Goal: Ask a question

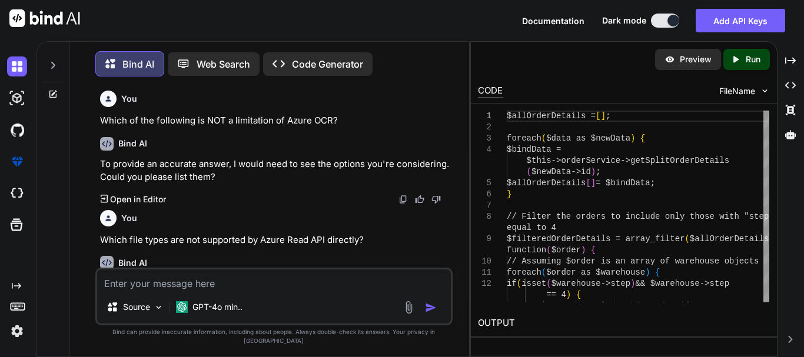
scroll to position [1985, 0]
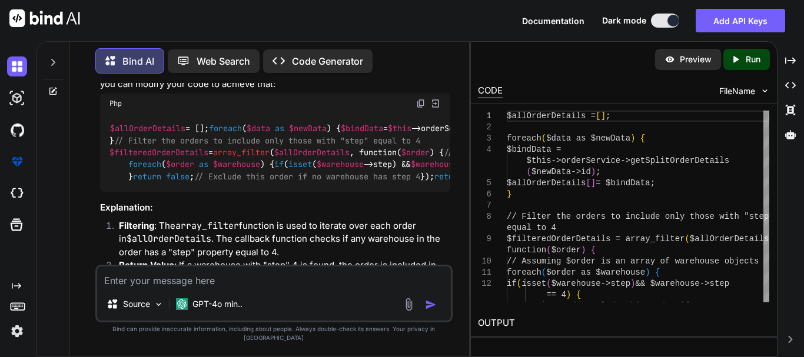
click at [173, 288] on textarea at bounding box center [274, 277] width 354 height 21
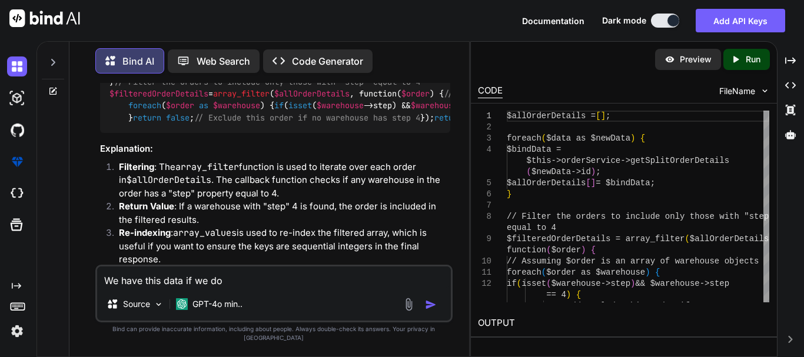
click at [262, 288] on textarea "We have this data if we do" at bounding box center [274, 277] width 354 height 21
paste textarea "return $order;"
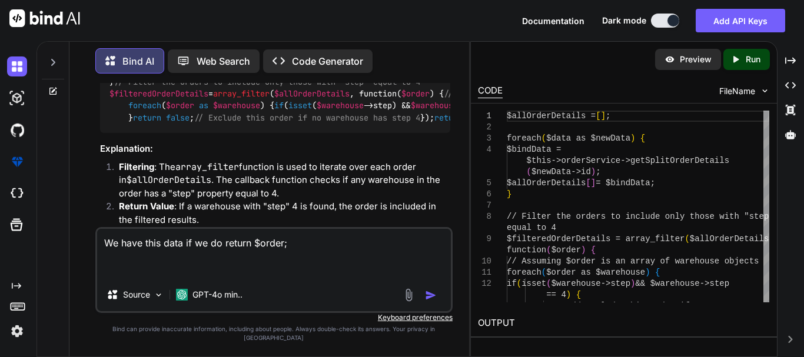
click at [162, 278] on textarea "We have this data if we do return $order;" at bounding box center [274, 253] width 354 height 49
paste textarea "{ "success": true, "message": null, "status": 200, "data": [ { "success": true,…"
type textarea "We have this data if we do return $order; { "success": true, "message": null, "…"
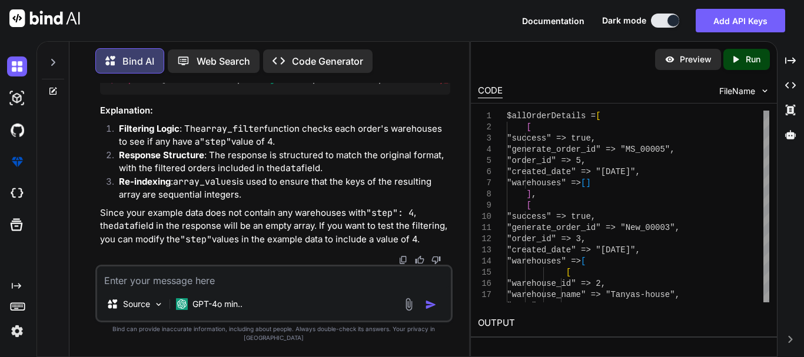
scroll to position [3646, 0]
drag, startPoint x: 155, startPoint y: 209, endPoint x: 257, endPoint y: 201, distance: 102.1
click at [481, 85] on span "$filteredOrderDetails" at bounding box center [530, 79] width 99 height 11
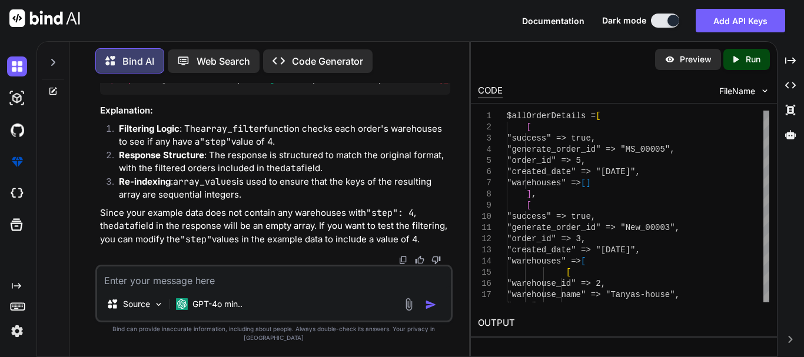
click at [481, 85] on span "$filteredOrderDetails" at bounding box center [530, 79] width 99 height 11
click at [420, 85] on span "array_values" at bounding box center [448, 79] width 56 height 11
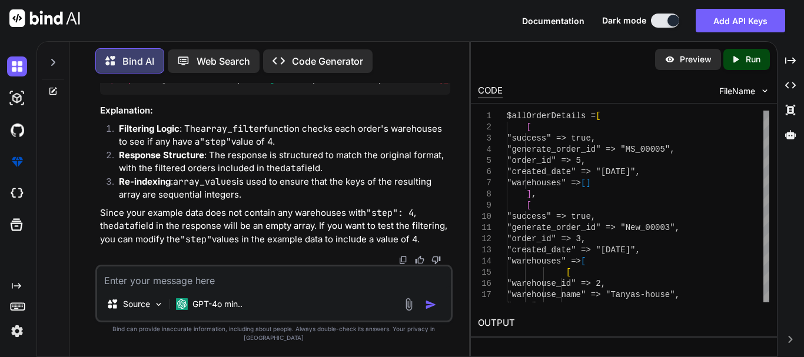
drag, startPoint x: 127, startPoint y: 202, endPoint x: 98, endPoint y: 122, distance: 85.8
click at [98, 122] on div "You Which of the following is NOT a limitation of Azure OCR? Bind AI To provide…" at bounding box center [275, 174] width 355 height 182
copy code "$filteredOrderDetails = array_filter ( $allOrderDetails , function( $order ) { …"
click at [187, 284] on textarea at bounding box center [274, 277] width 354 height 21
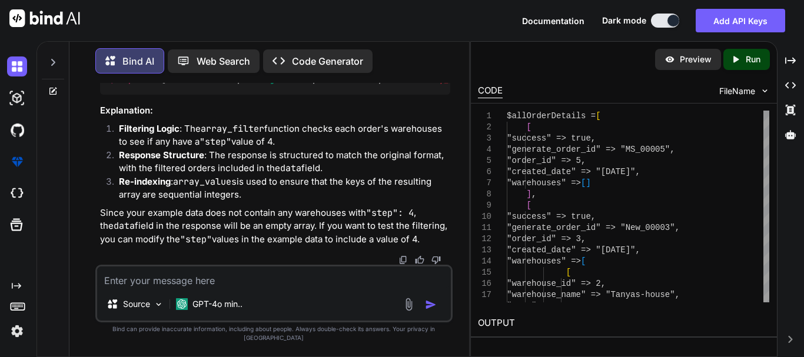
paste textarea "public function orderList(Request $request) { try { $clinic_id = $request->clin…"
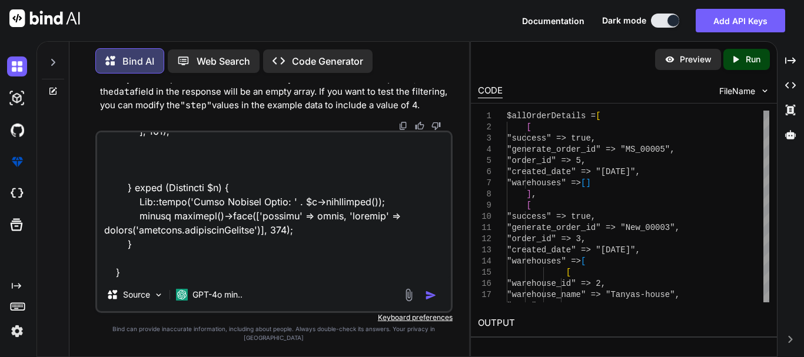
scroll to position [721, 0]
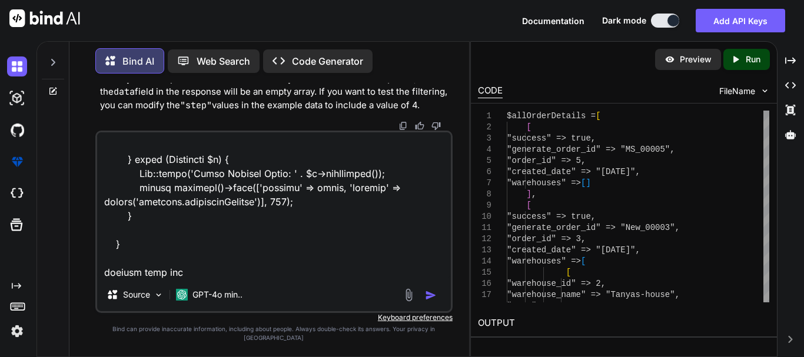
type textarea "public function orderList(Request $request) { try { $clinic_id = $request->clin…"
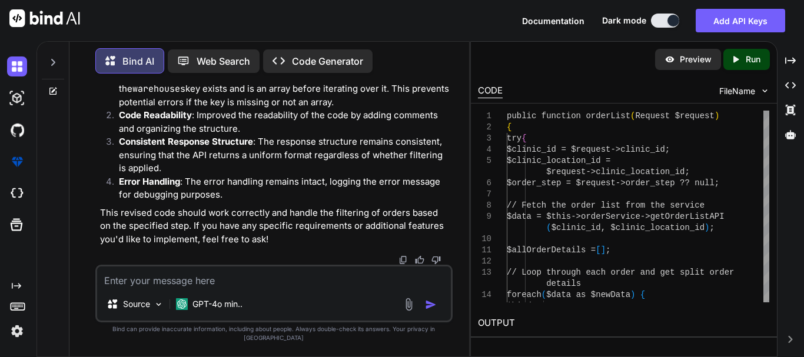
scroll to position [4547, 0]
